Goal: Navigation & Orientation: Find specific page/section

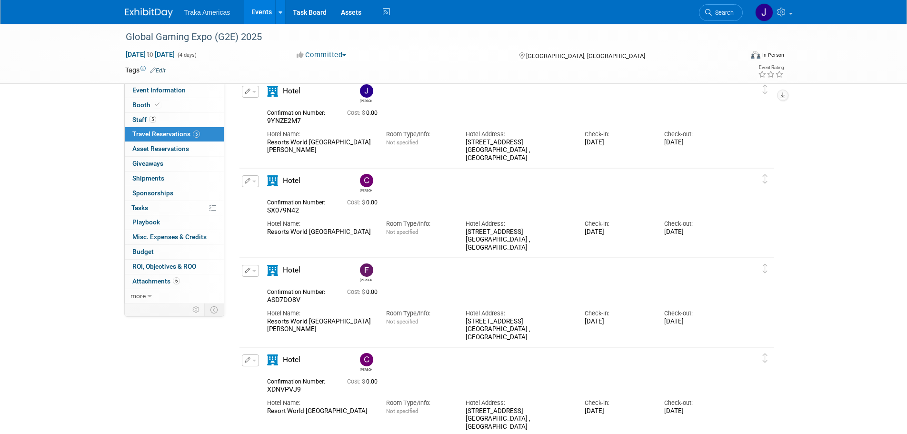
click at [158, 10] on img at bounding box center [149, 13] width 48 height 10
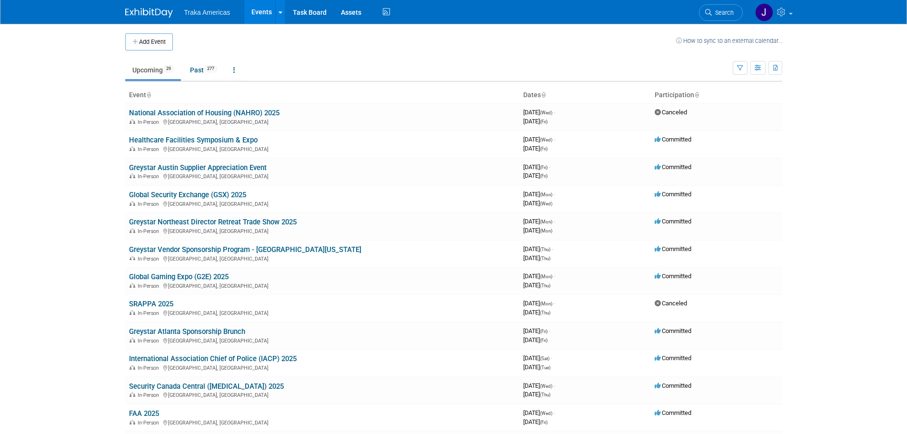
click at [186, 194] on link "Global Security Exchange (GSX) 2025" at bounding box center [187, 194] width 117 height 9
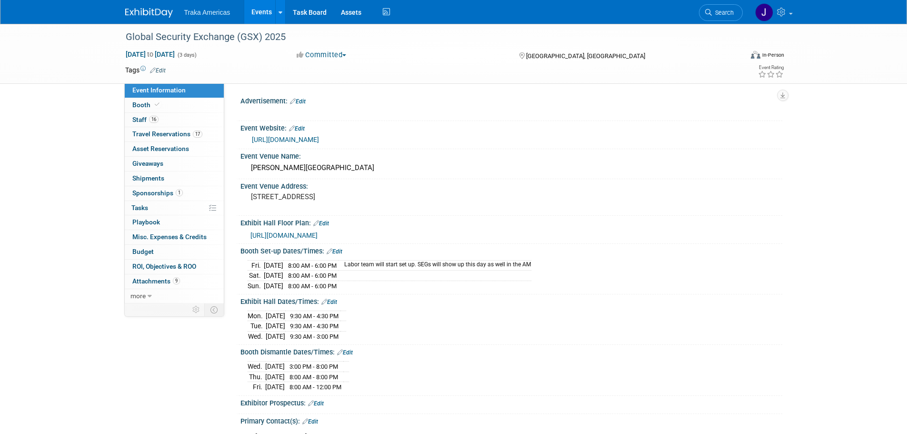
select select "National"
click at [155, 110] on link "Booth" at bounding box center [174, 105] width 99 height 14
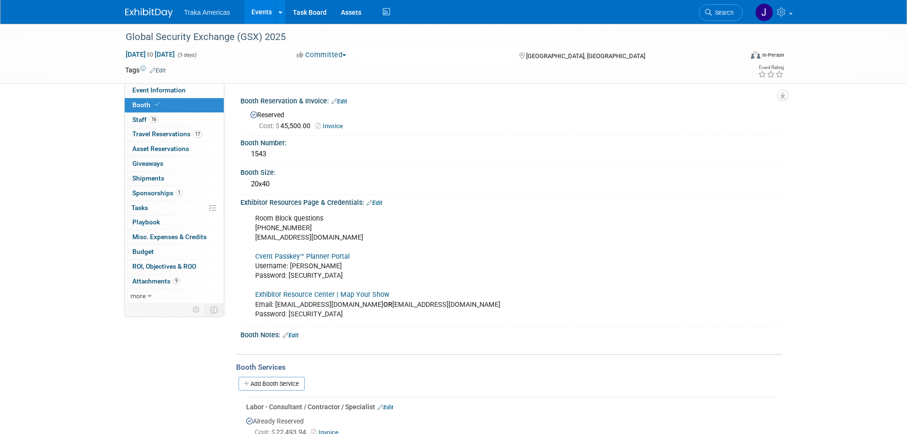
click at [312, 297] on link "Exhibitor Resource Center | Map Your Show" at bounding box center [322, 294] width 134 height 8
click at [144, 1] on div at bounding box center [154, 9] width 59 height 18
click at [145, 10] on img at bounding box center [149, 13] width 48 height 10
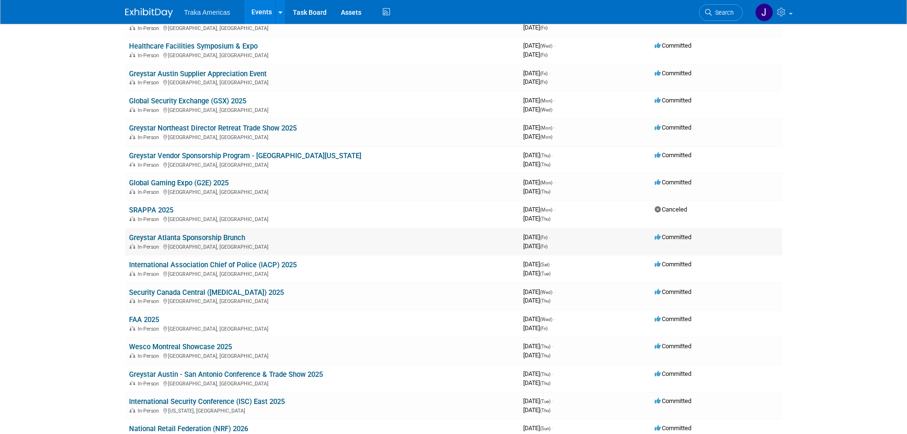
scroll to position [95, 0]
click at [209, 262] on link "International Association Chief of Police (IACP) 2025" at bounding box center [213, 263] width 168 height 9
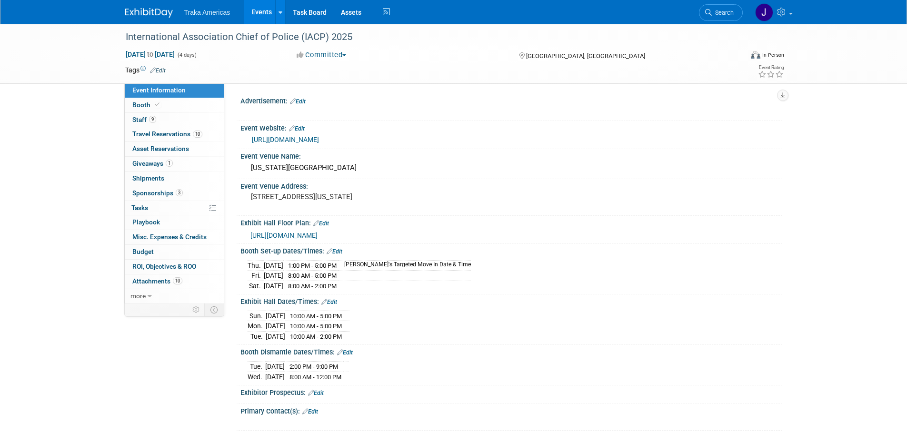
select select "National"
click at [189, 111] on link "Booth" at bounding box center [174, 105] width 99 height 14
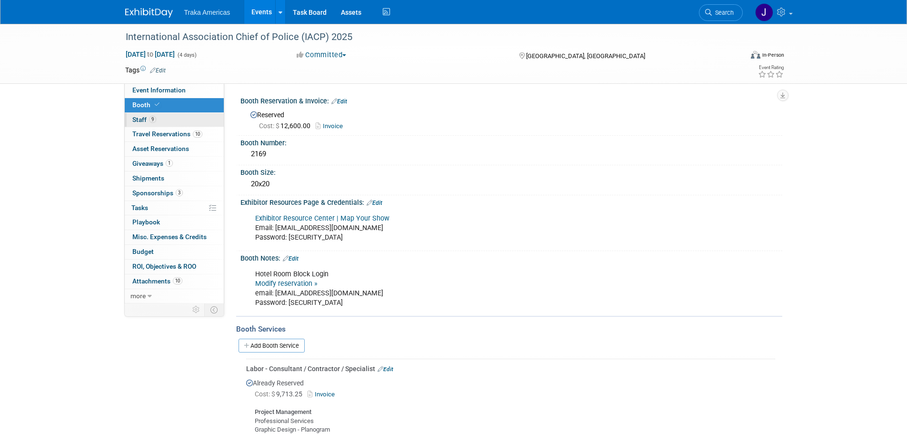
click at [186, 117] on link "9 Staff 9" at bounding box center [174, 120] width 99 height 14
